Goal: Transaction & Acquisition: Purchase product/service

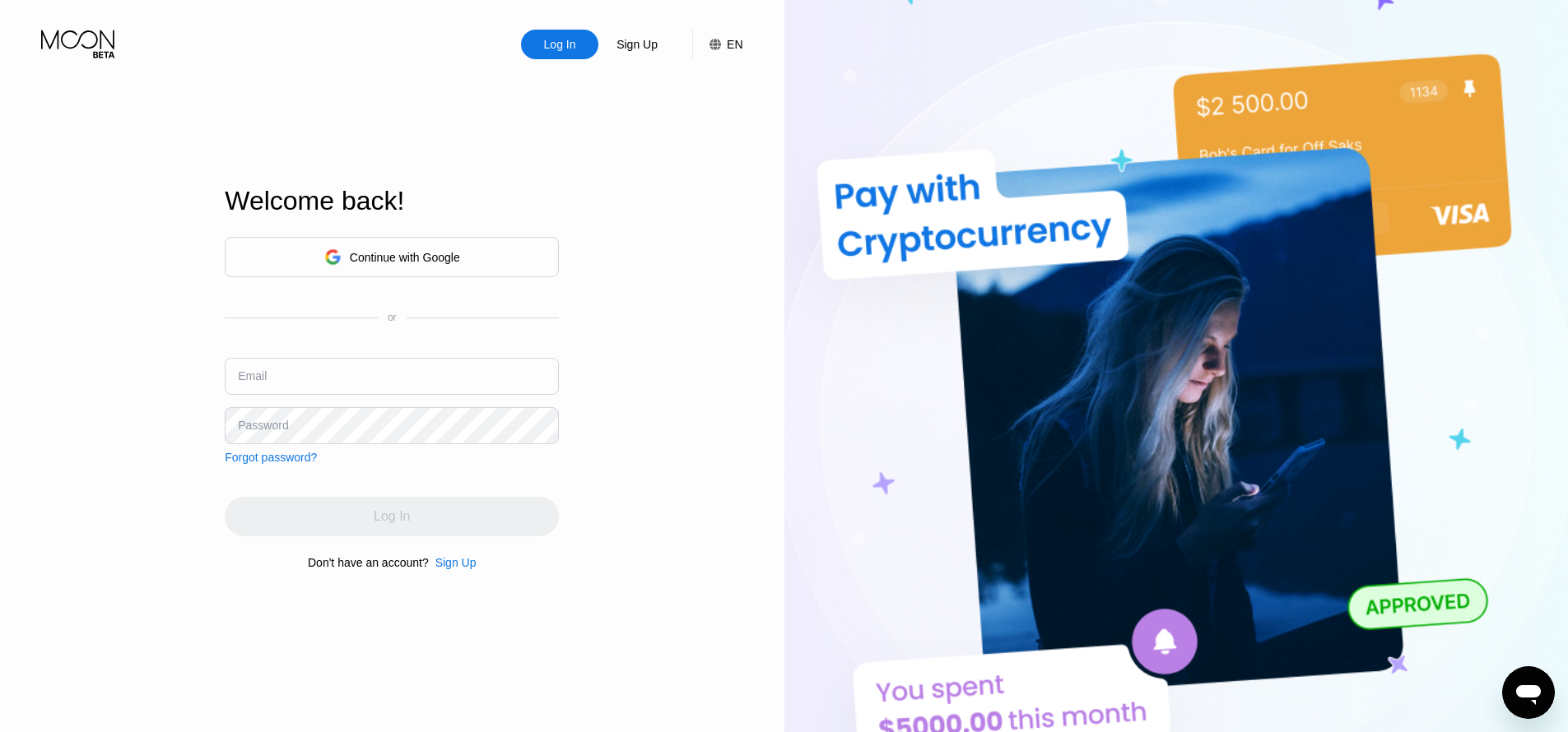
click at [728, 48] on div "EN" at bounding box center [734, 44] width 15 height 13
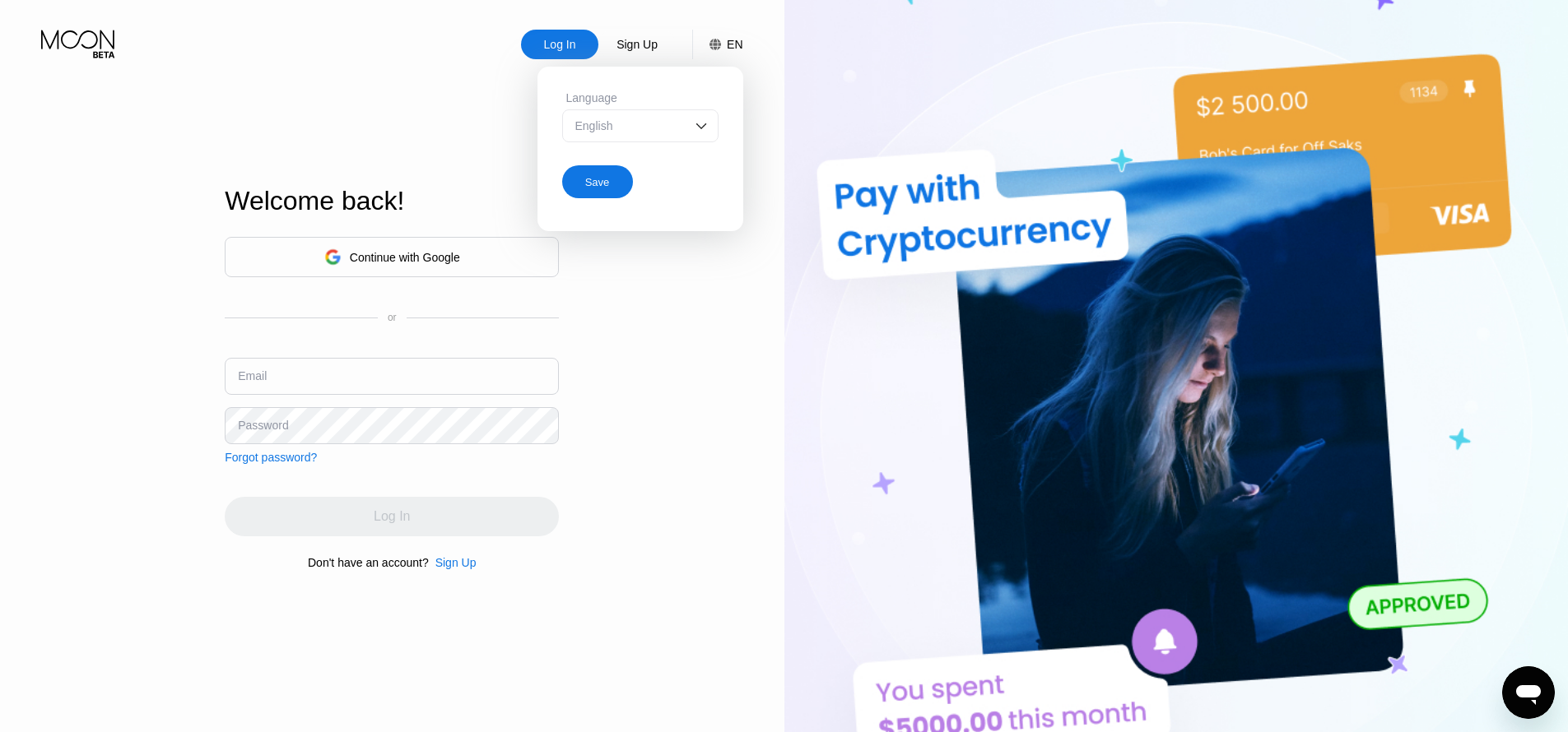
click at [650, 291] on div "Log In Sign Up EN Language English Save Welcome back! Continue with Google or E…" at bounding box center [392, 403] width 784 height 806
click at [406, 252] on div "Continue with Google" at bounding box center [404, 258] width 110 height 13
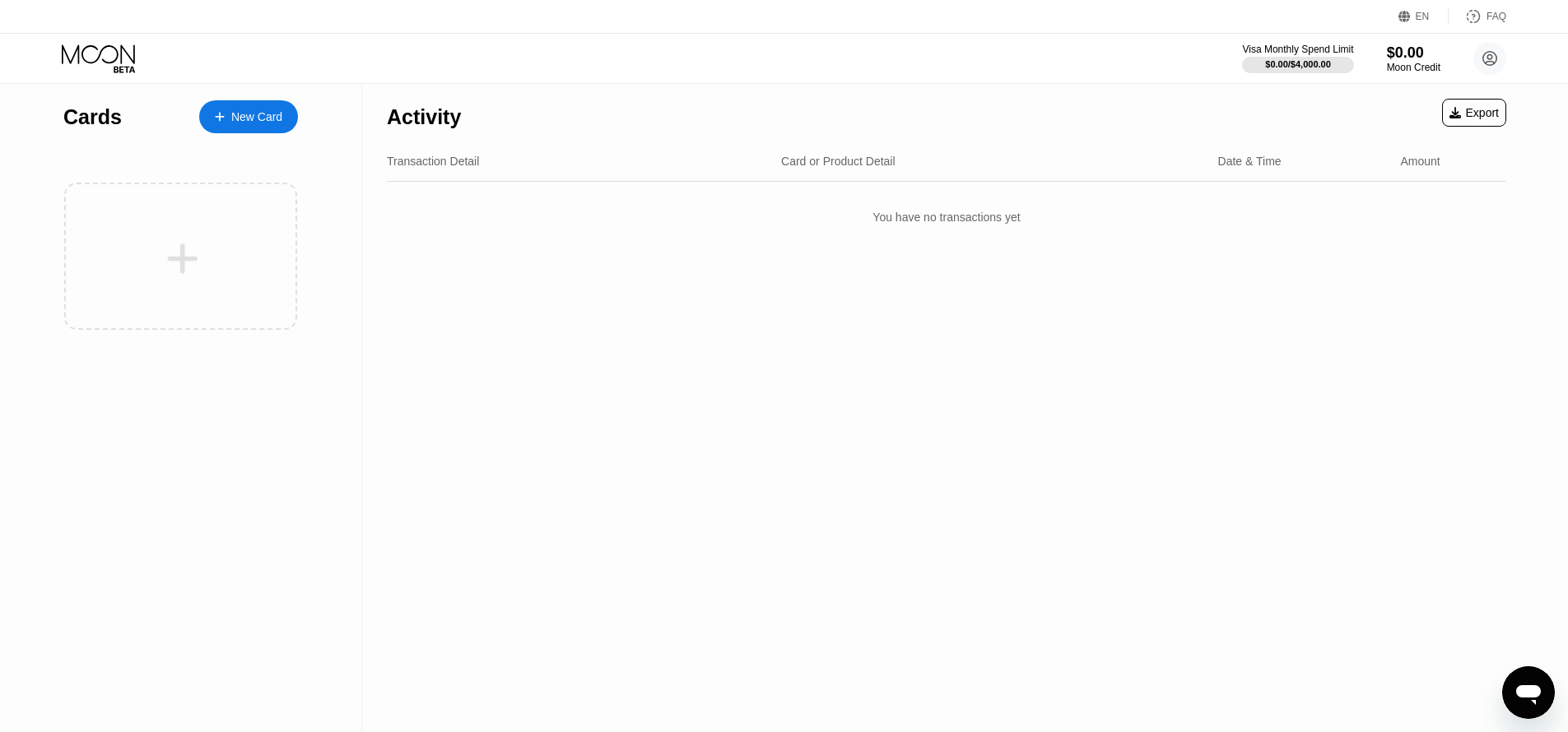
click at [246, 112] on div "New Card" at bounding box center [256, 117] width 51 height 14
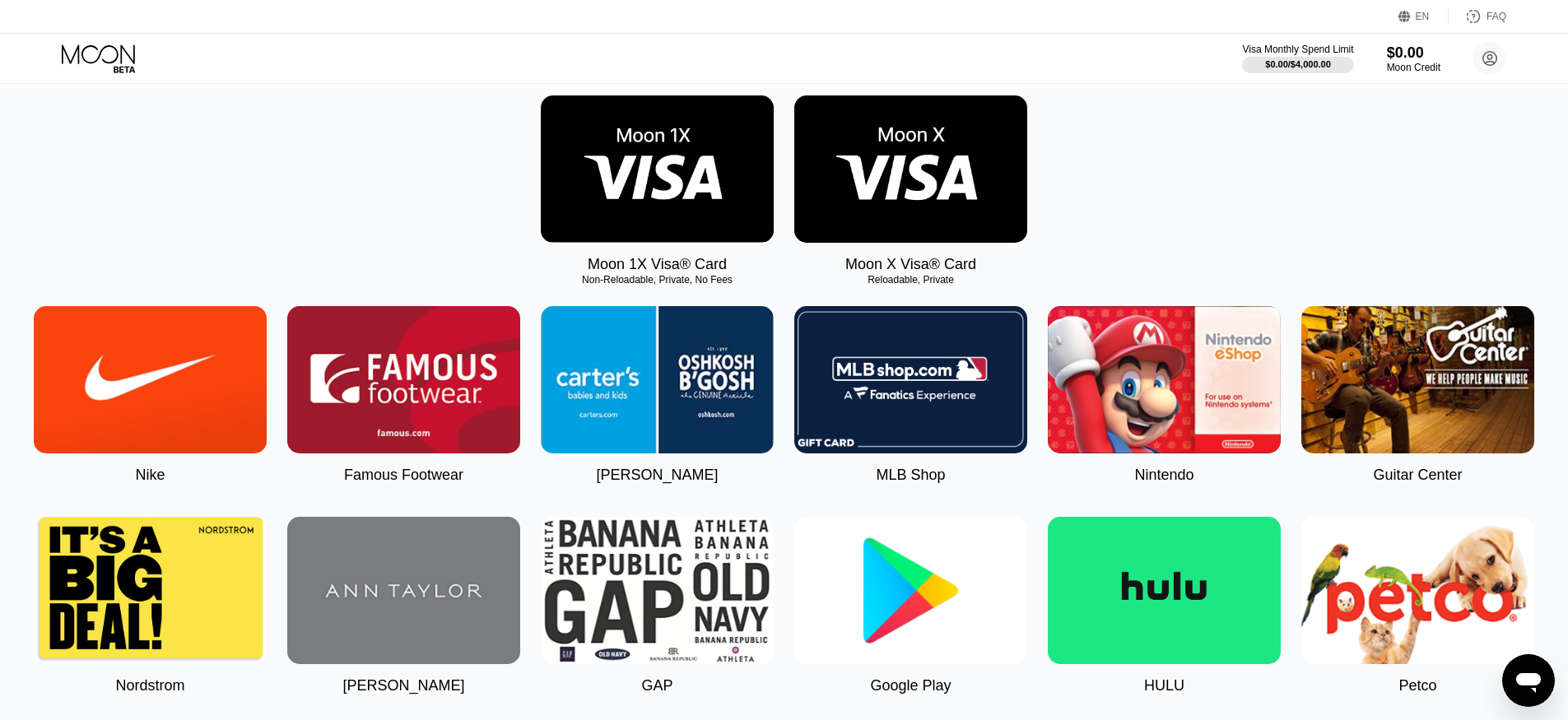
scroll to position [157, 0]
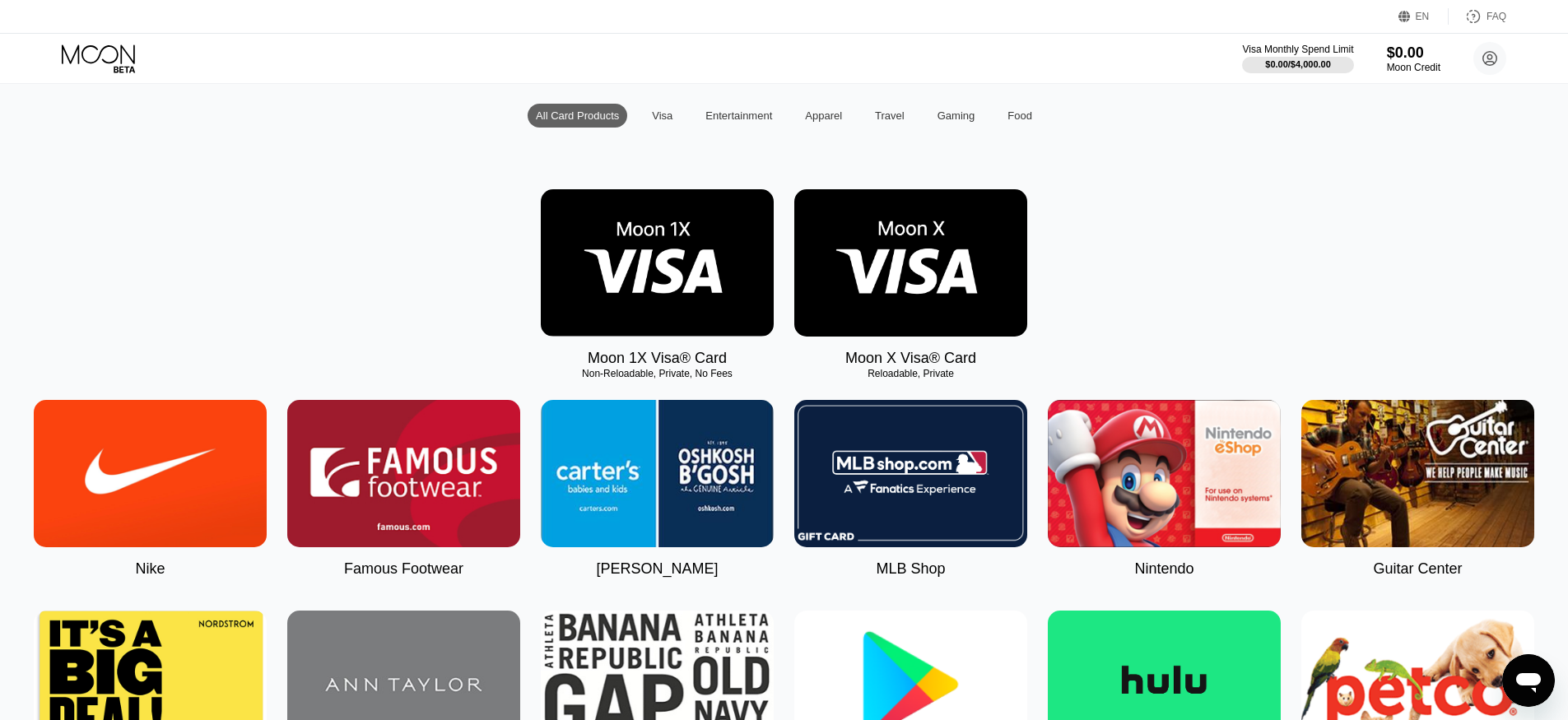
click at [921, 300] on img at bounding box center [911, 263] width 233 height 148
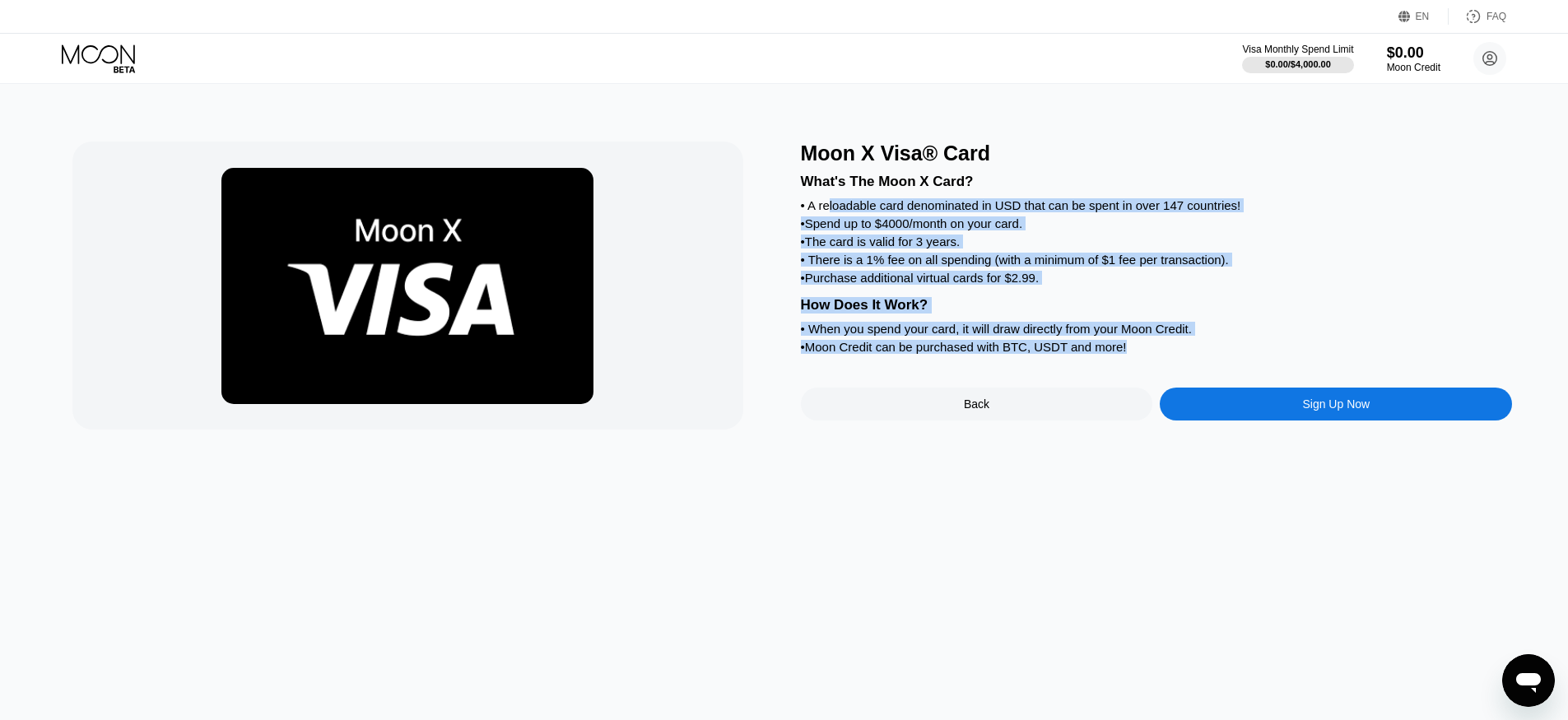
drag, startPoint x: 1141, startPoint y: 351, endPoint x: 829, endPoint y: 204, distance: 344.9
click at [829, 204] on div "What's The Moon X Card? • A reloadable card denominated in USD that can be spen…" at bounding box center [1156, 261] width 712 height 193
click at [879, 229] on div "• Spend up to $4000/month on your card." at bounding box center [1156, 224] width 712 height 14
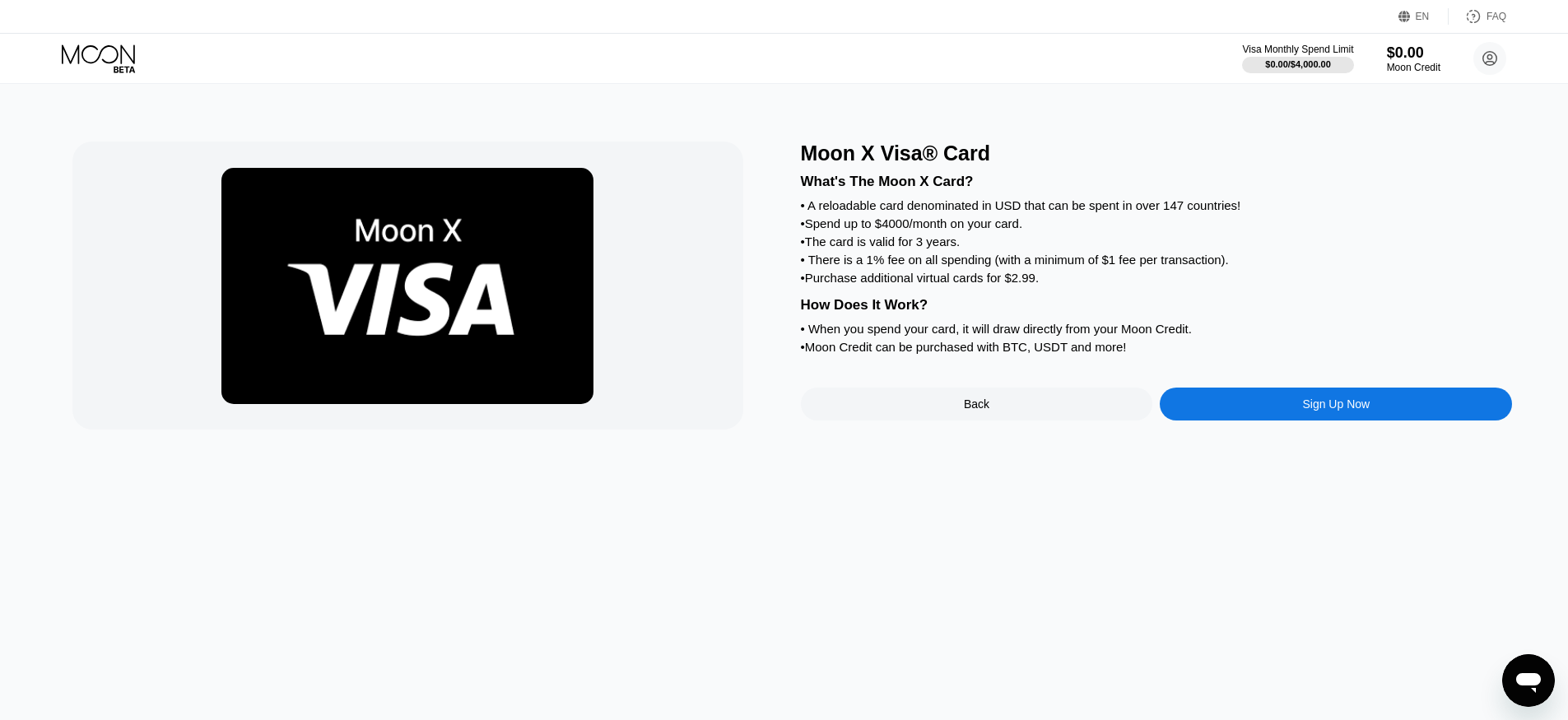
click at [1417, 17] on div "EN" at bounding box center [1422, 16] width 14 height 12
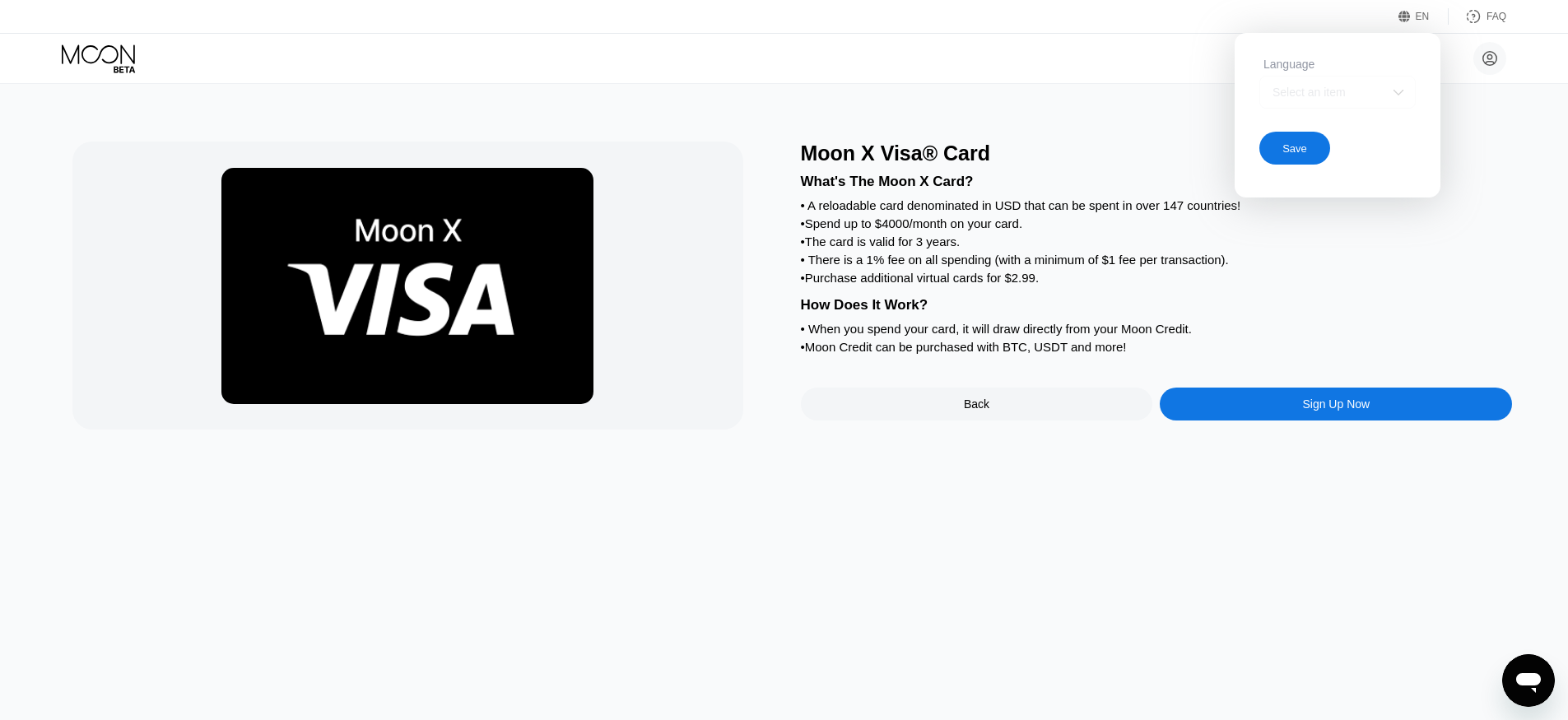
click at [1366, 95] on div "Select an item" at bounding box center [1325, 92] width 113 height 13
click at [1335, 90] on div "Select an item" at bounding box center [1325, 92] width 113 height 13
click at [1295, 64] on div "Language" at bounding box center [1337, 64] width 156 height 13
click at [1101, 217] on div "• Spend up to $4000/month on your card." at bounding box center [1156, 224] width 712 height 14
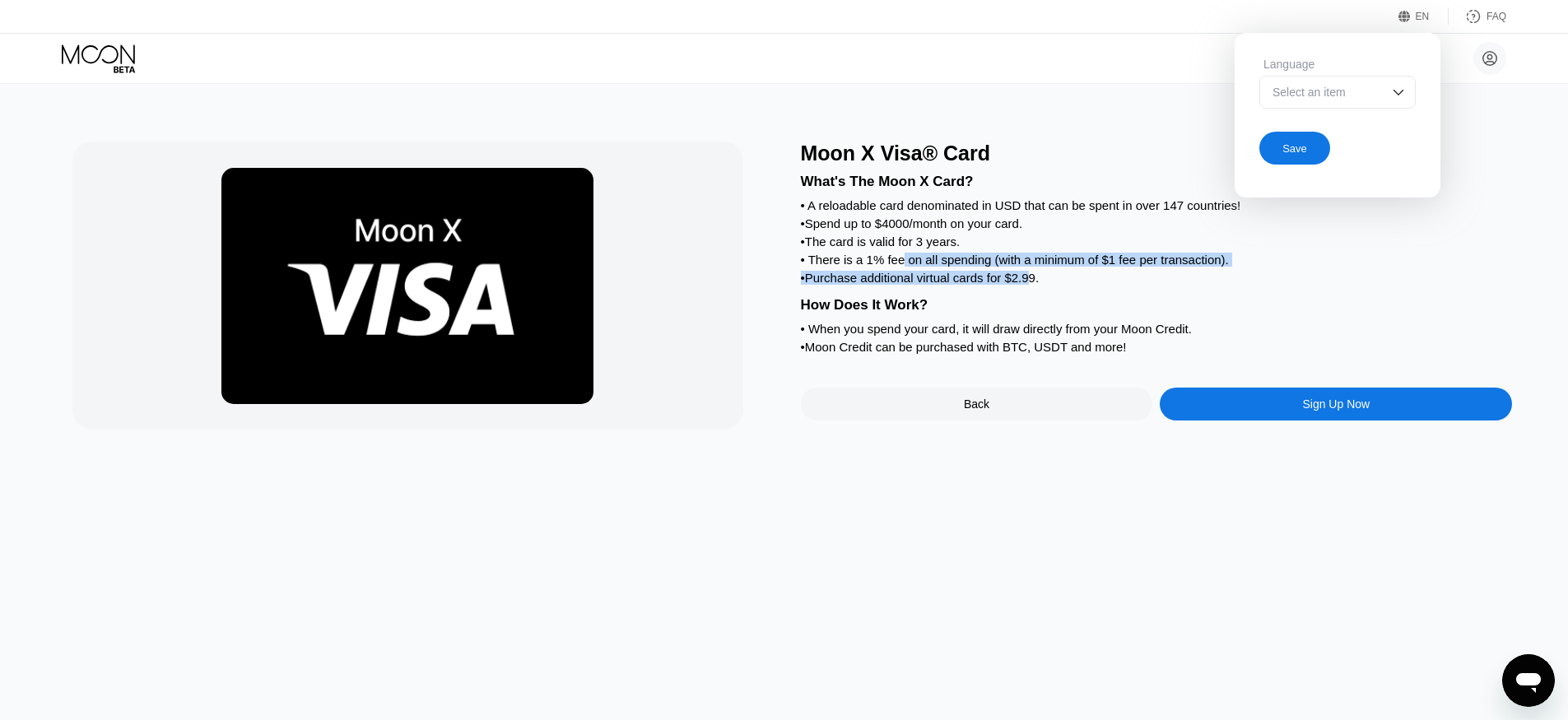
drag, startPoint x: 1043, startPoint y: 283, endPoint x: 904, endPoint y: 260, distance: 140.9
click at [904, 260] on div "What's The Moon X Card? • A reloadable card denominated in USD that can be spen…" at bounding box center [1156, 261] width 712 height 193
click at [1094, 295] on div "What's The Moon X Card? • A reloadable card denominated in USD that can be spen…" at bounding box center [1156, 261] width 712 height 193
click at [1138, 200] on div "• A reloadable card denominated in USD that can be spent in over 147 countries!" at bounding box center [1156, 205] width 712 height 14
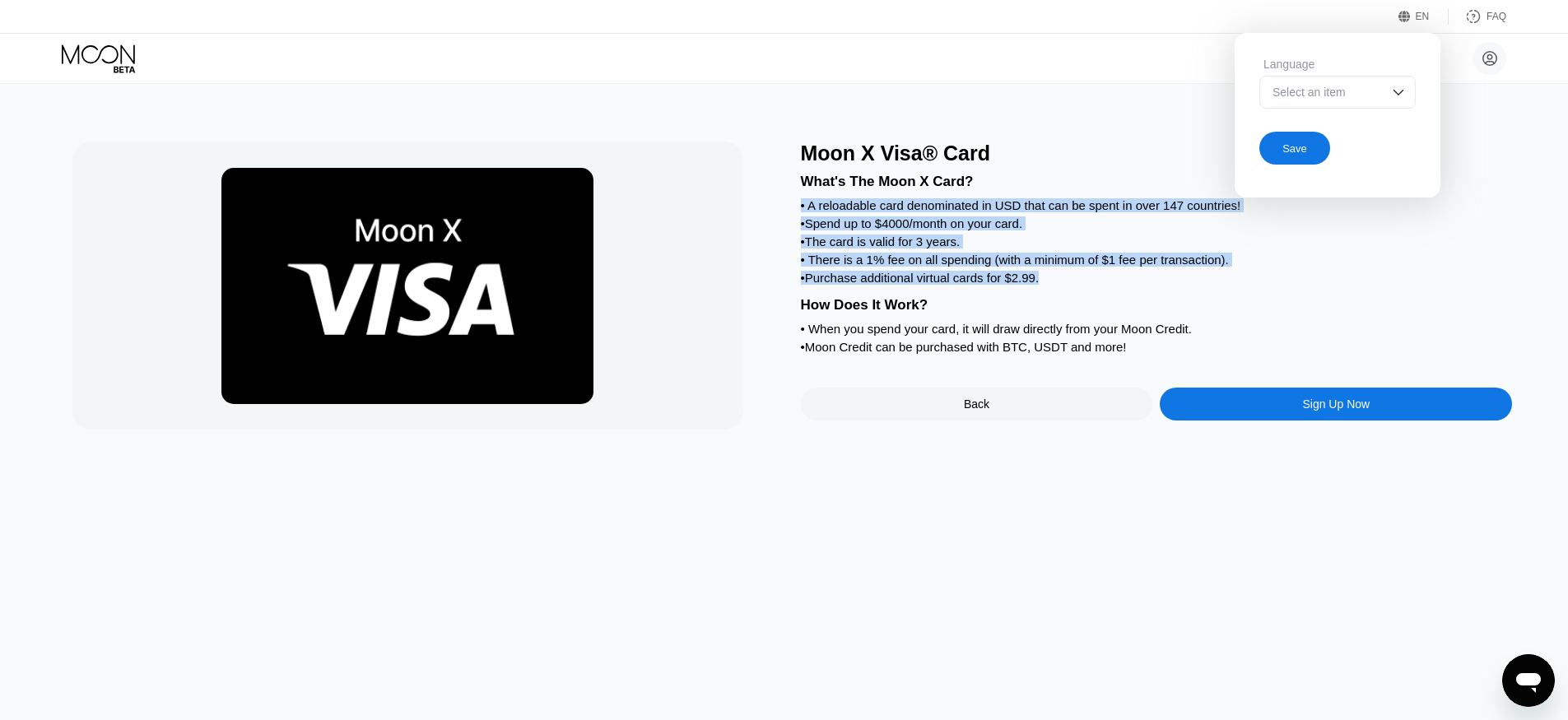
drag, startPoint x: 1066, startPoint y: 280, endPoint x: 800, endPoint y: 205, distance: 276.4
click at [800, 205] on div "What's The Moon X Card? • A reloadable card denominated in USD that can be spen…" at bounding box center [1156, 261] width 712 height 193
click at [766, 236] on div at bounding box center [428, 286] width 712 height 288
click at [766, 231] on div at bounding box center [428, 286] width 712 height 288
click at [1453, 285] on div "• Purchase additional virtual cards for $2.99." at bounding box center [1156, 277] width 712 height 14
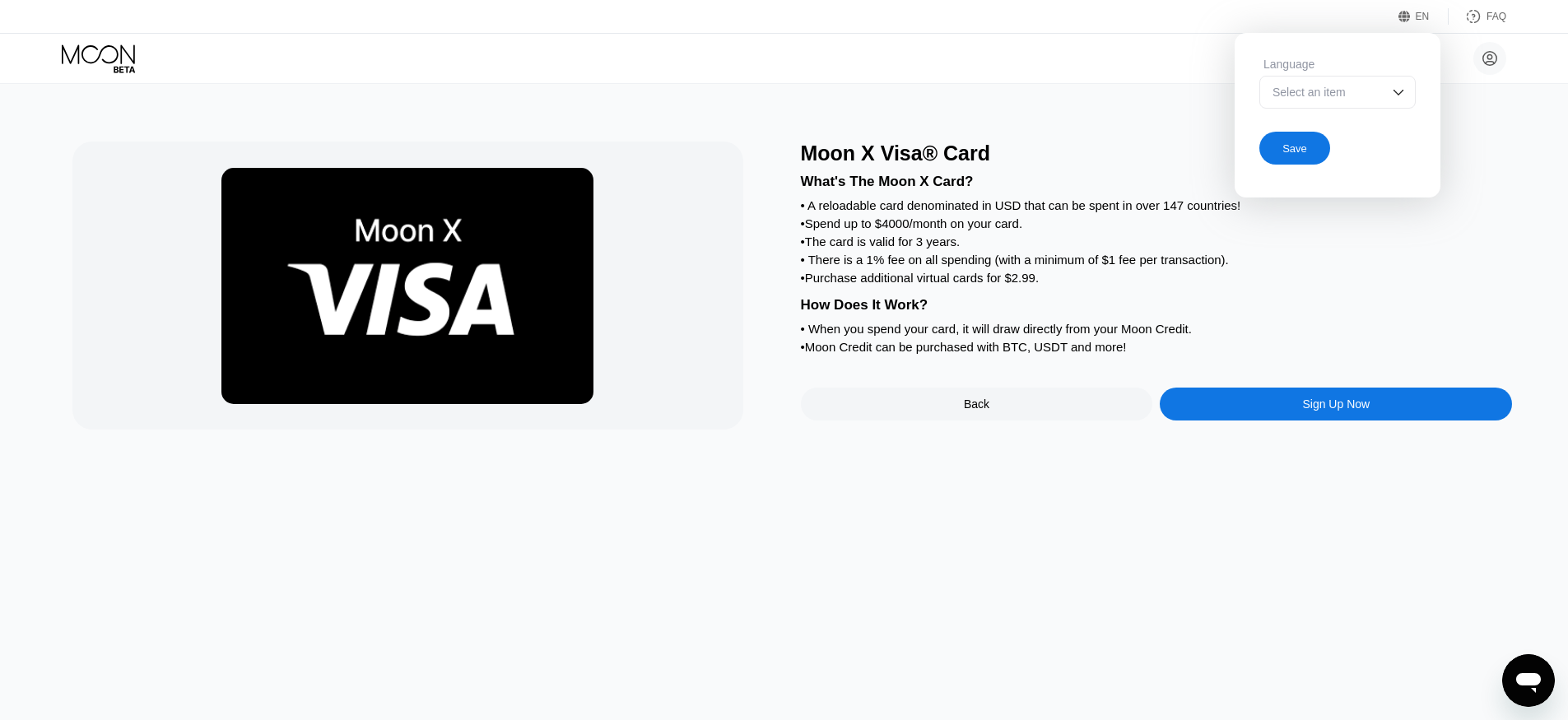
click at [1177, 157] on div "Moon X Visa® Card" at bounding box center [1156, 154] width 712 height 24
click at [1023, 518] on div "Moon X Visa® Card What's The Moon X Card? • A reloadable card denominated in US…" at bounding box center [784, 401] width 1580 height 636
